Goal: Transaction & Acquisition: Purchase product/service

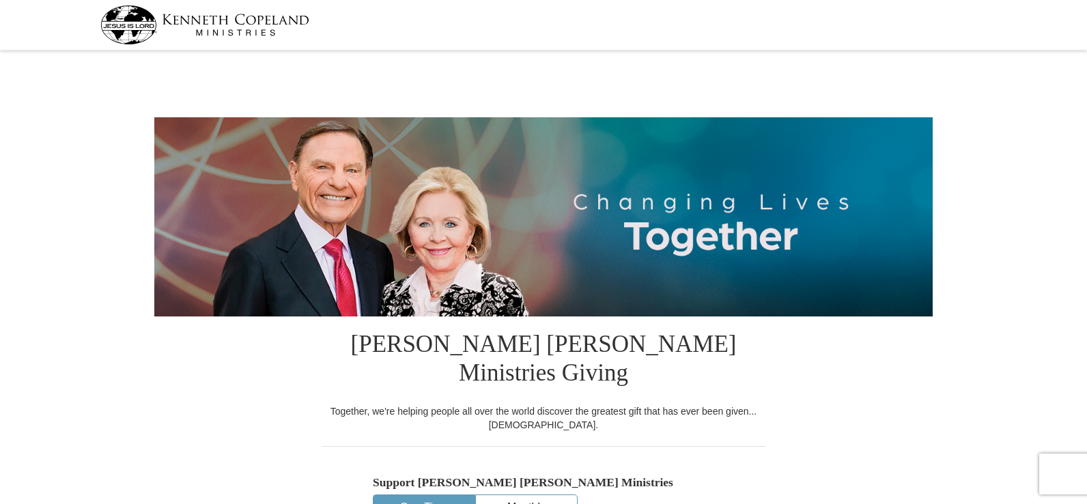
select select "MS"
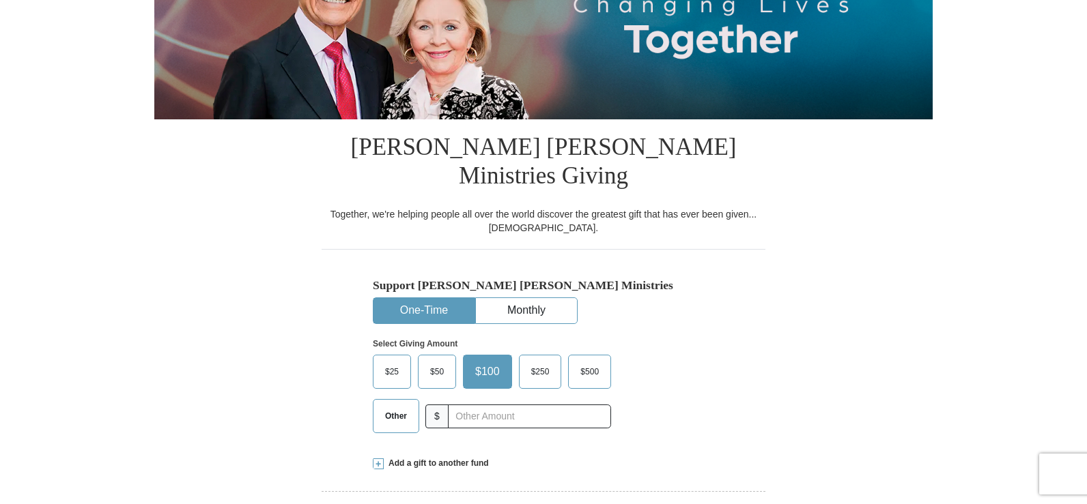
scroll to position [205, 0]
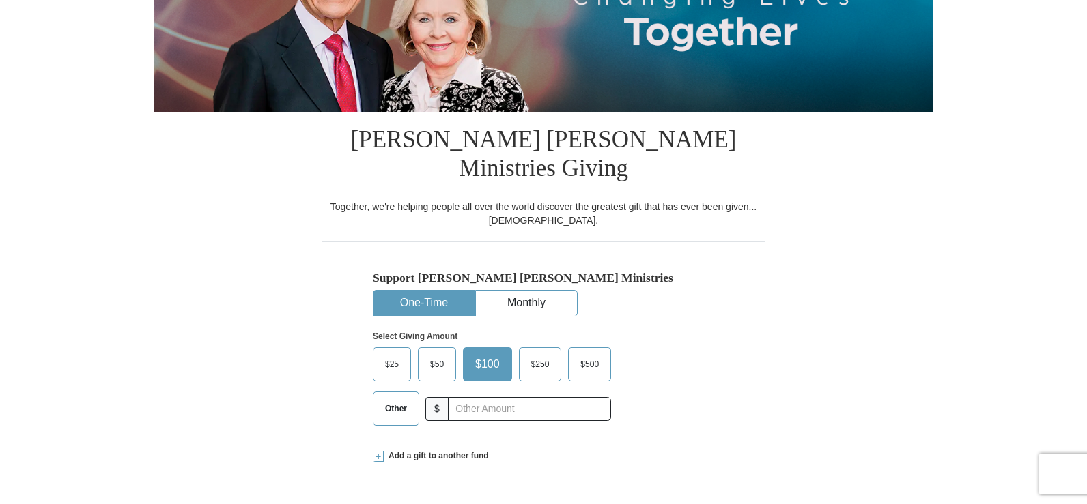
click at [386, 354] on span "$25" at bounding box center [391, 364] width 27 height 20
click at [0, 0] on input "$25" at bounding box center [0, 0] width 0 height 0
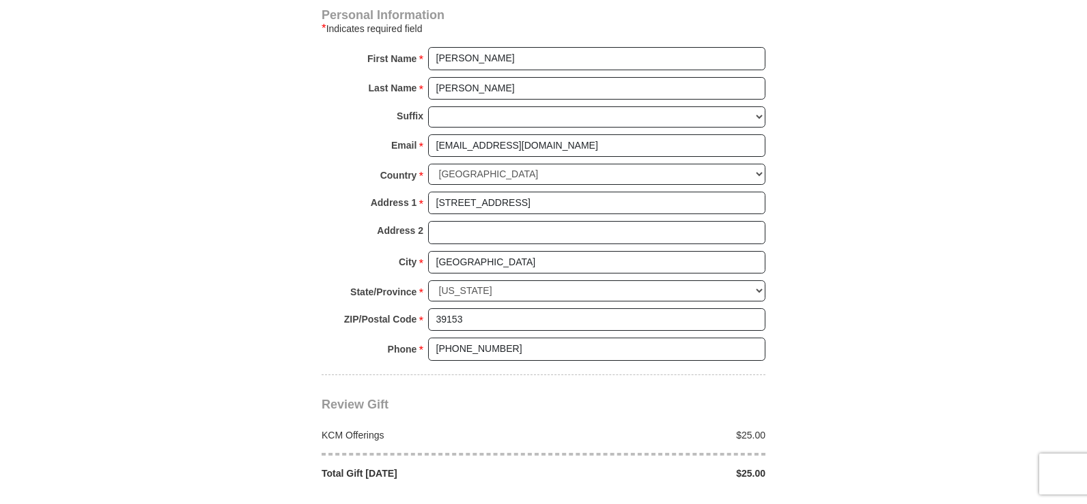
scroll to position [956, 0]
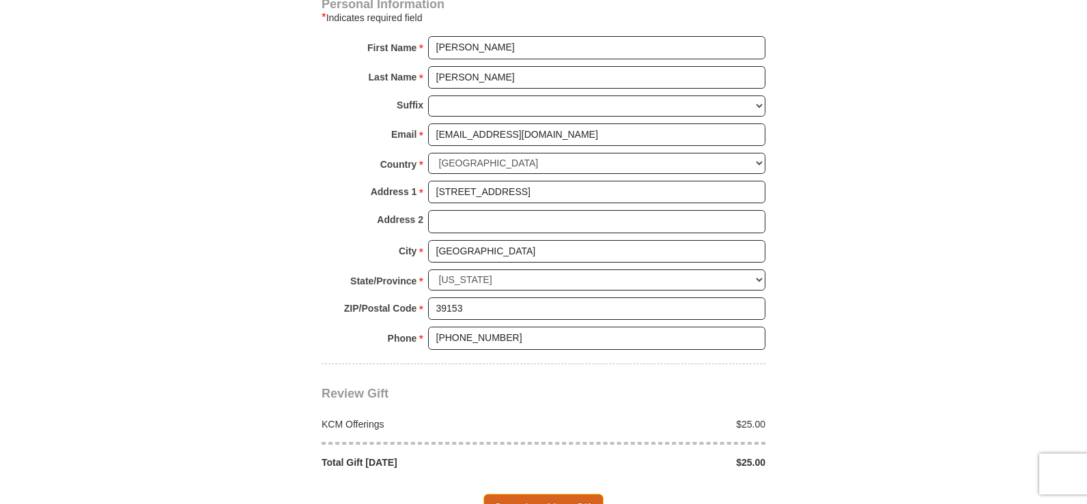
click at [532, 494] on span "Complete Your Gift" at bounding box center [543, 508] width 121 height 29
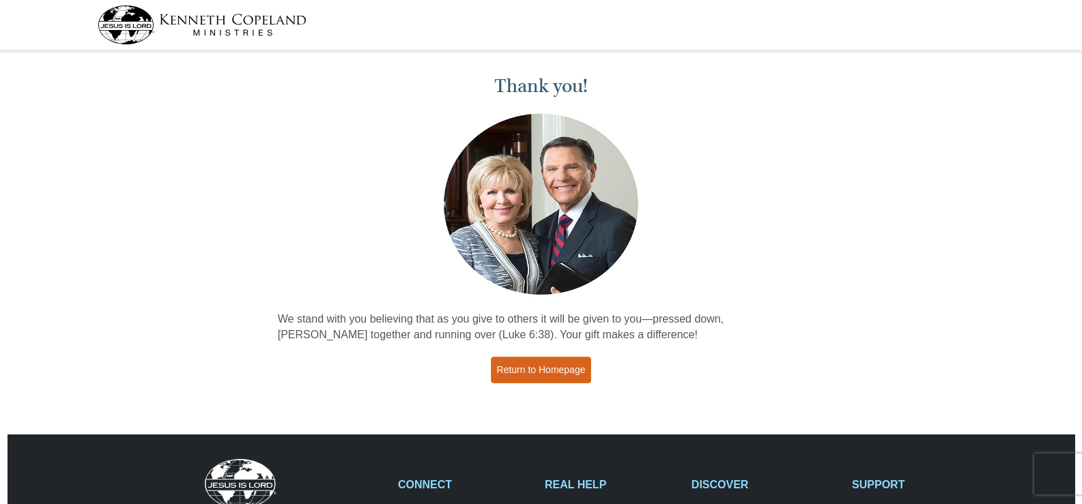
click at [545, 369] on link "Return to Homepage" at bounding box center [541, 370] width 101 height 27
